Goal: Find specific page/section: Find specific page/section

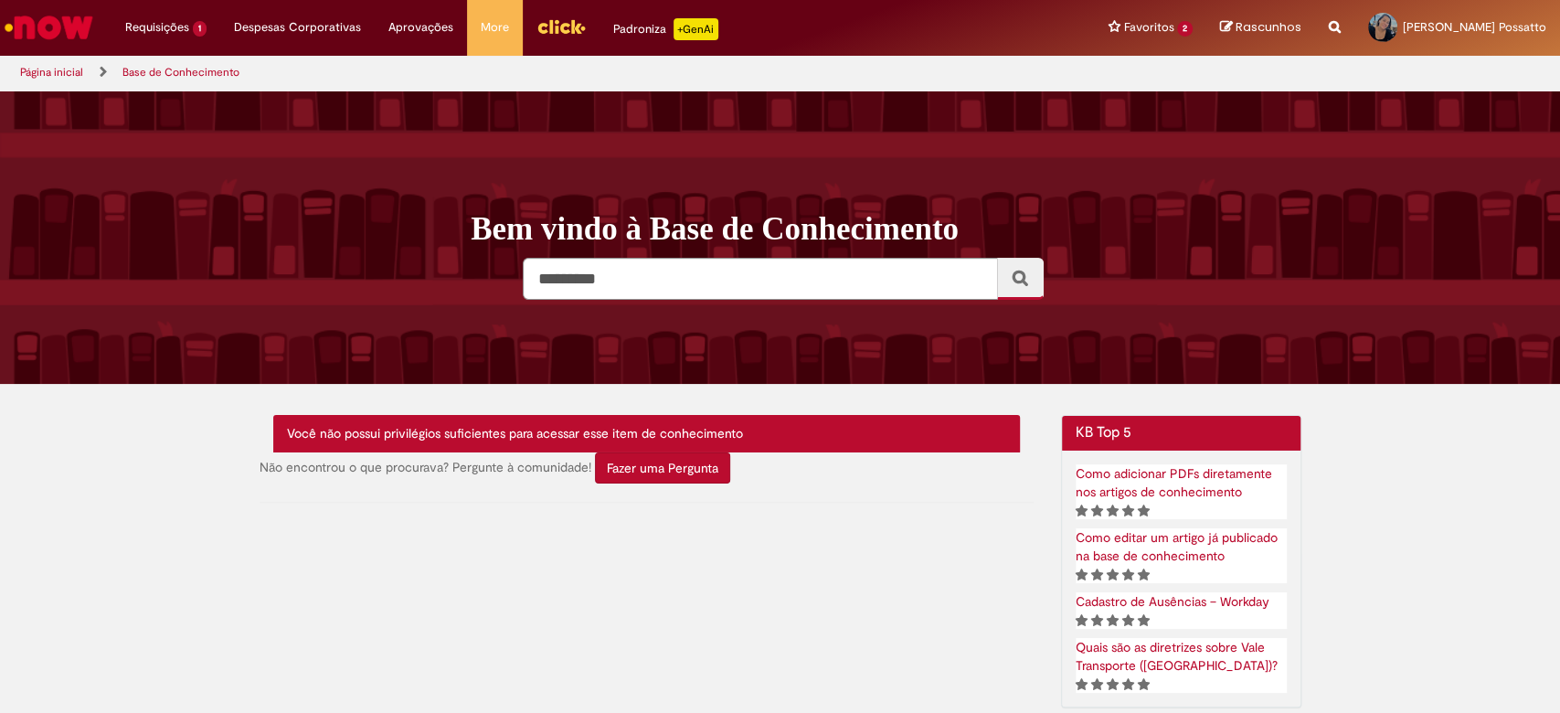
click at [68, 23] on img "Ir para a Homepage" at bounding box center [49, 27] width 94 height 37
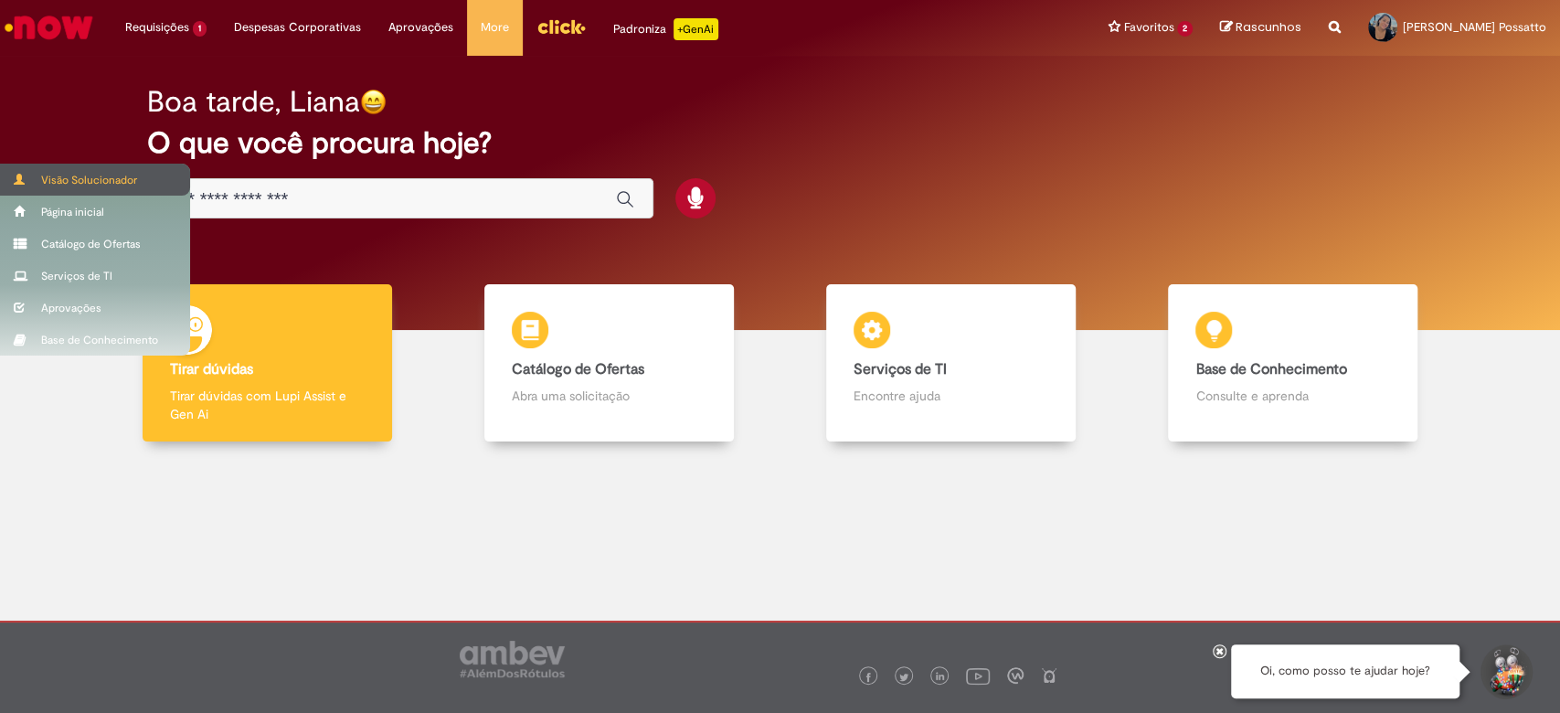
click at [76, 165] on div "Visão Solucionador" at bounding box center [95, 180] width 190 height 32
